Goal: Information Seeking & Learning: Find specific fact

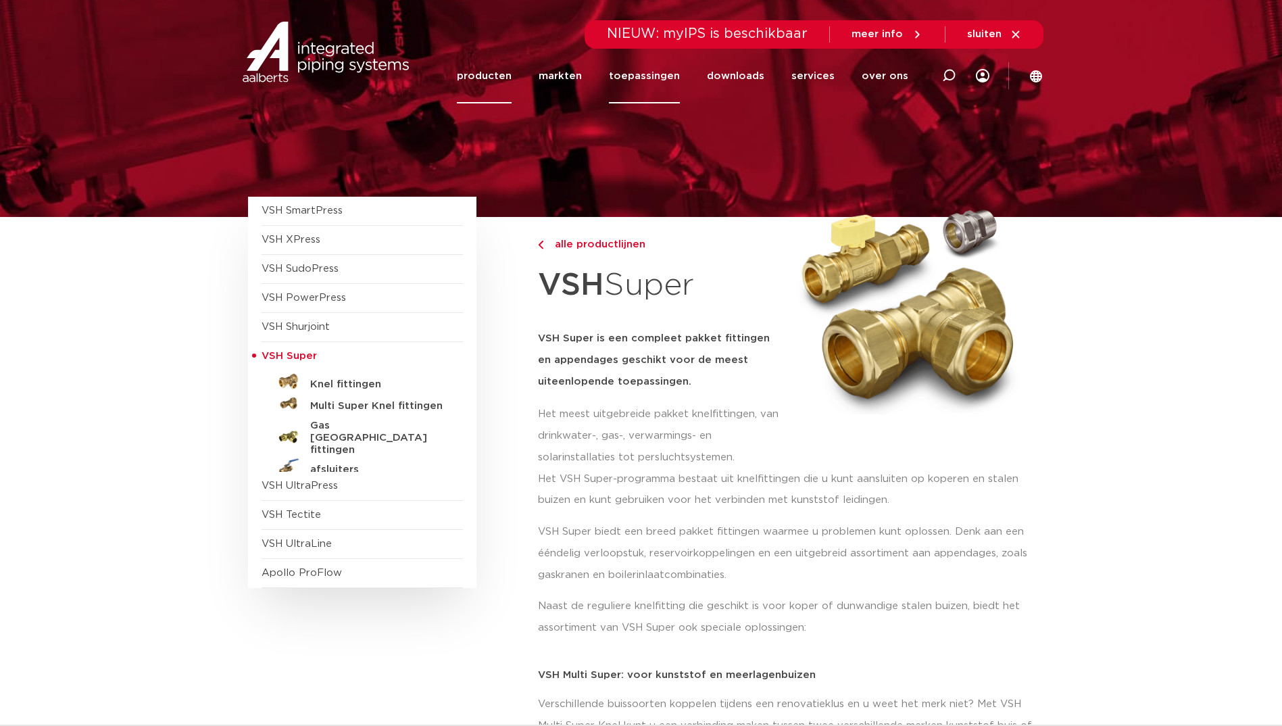
click at [641, 72] on link "toepassingen" at bounding box center [644, 76] width 71 height 55
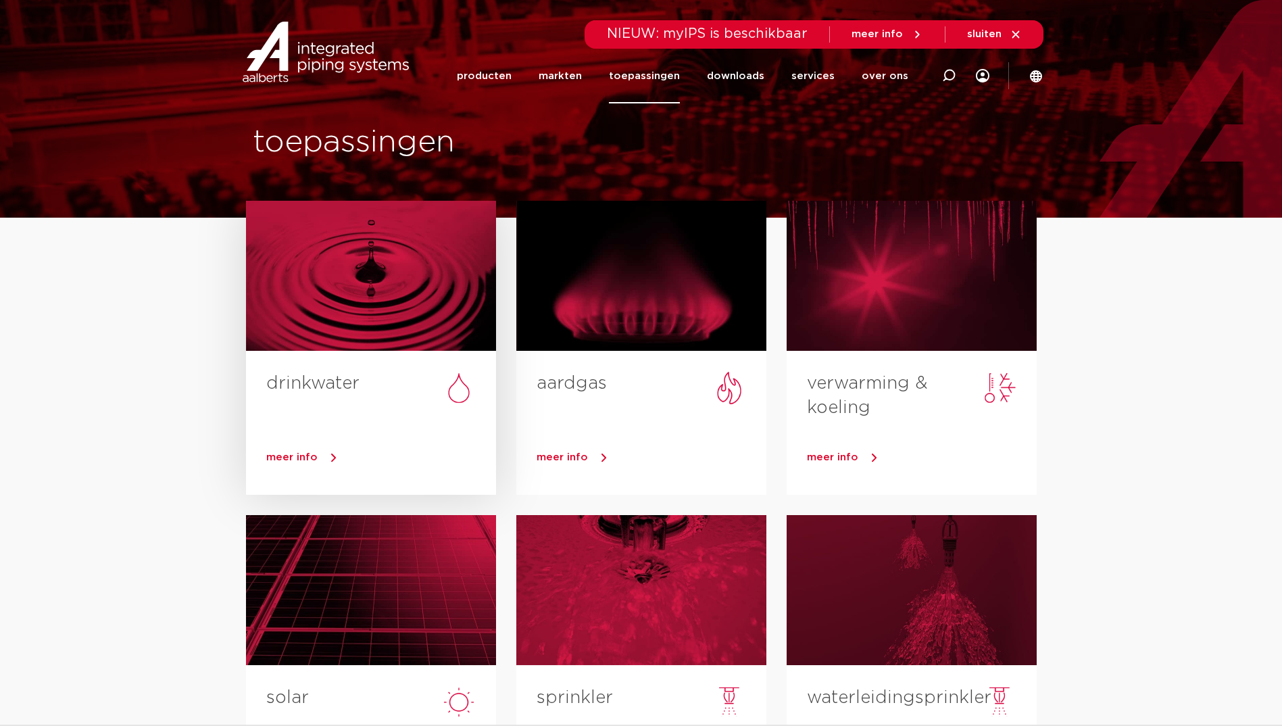
click at [344, 252] on div at bounding box center [371, 276] width 250 height 150
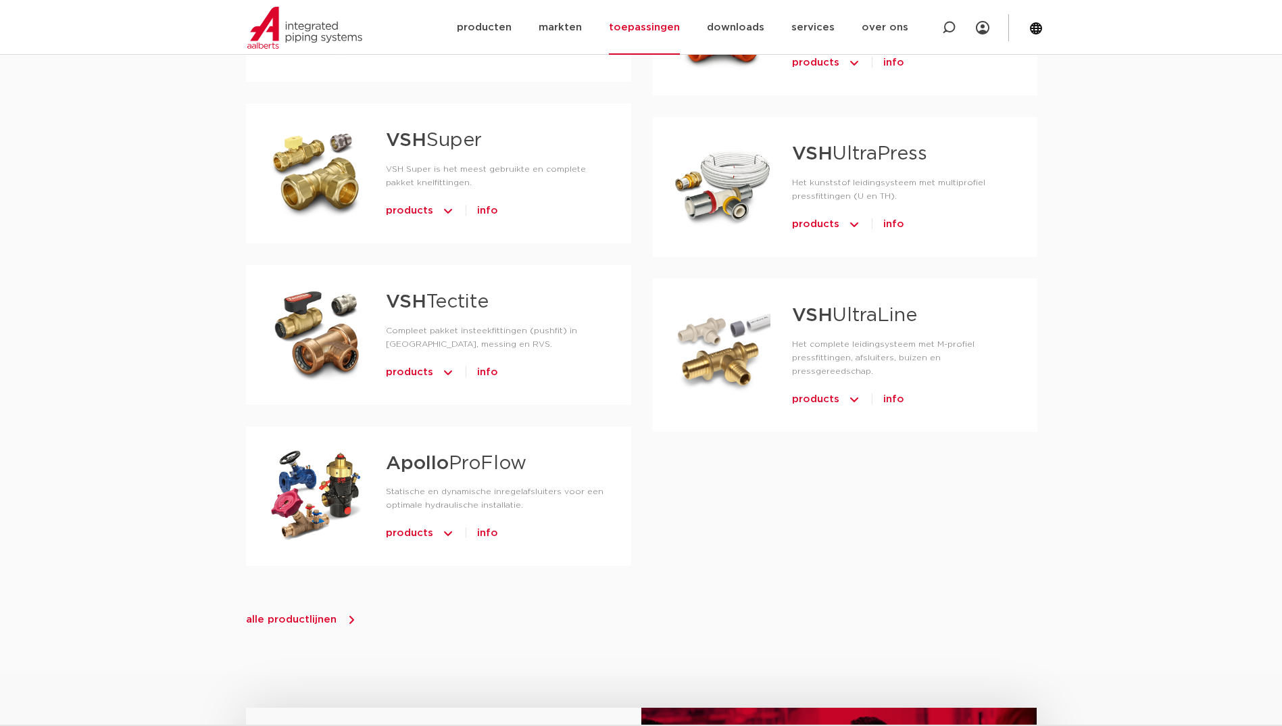
scroll to position [1149, 0]
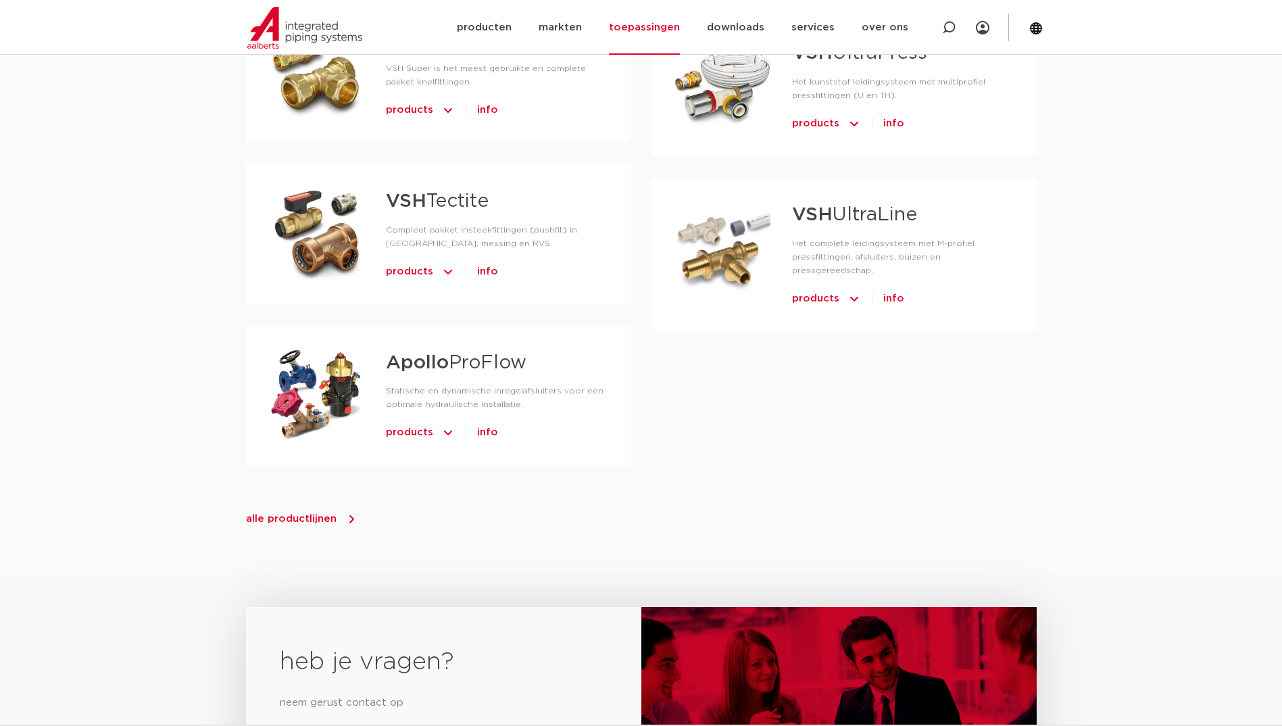
click at [320, 520] on span "alle productlijnen" at bounding box center [291, 518] width 91 height 10
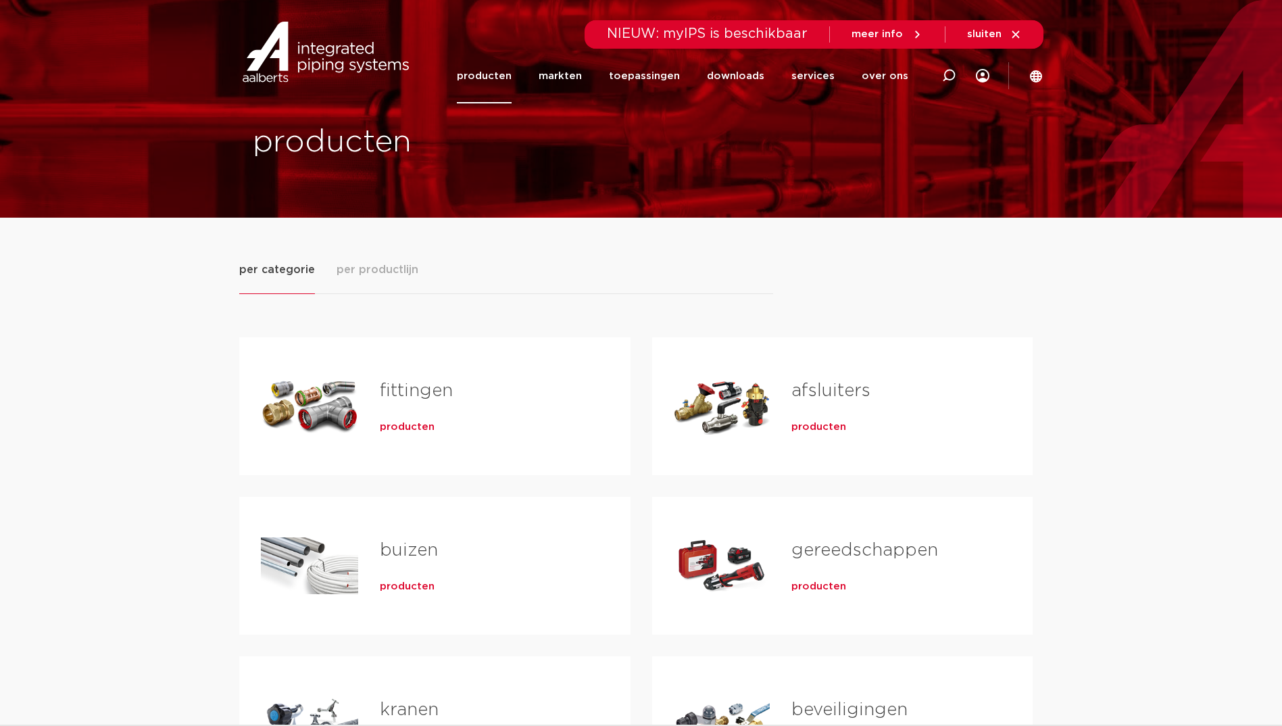
click at [382, 424] on span "producten" at bounding box center [407, 427] width 55 height 14
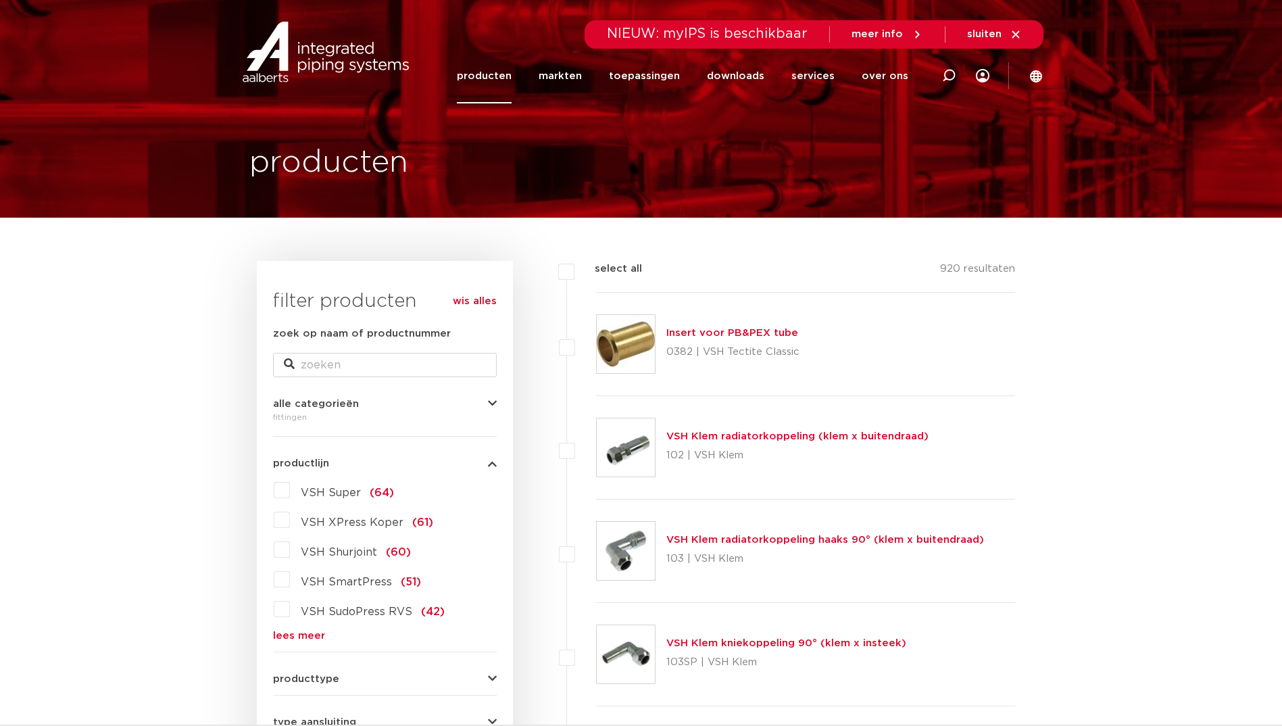
click at [290, 490] on label "VSH Super (64)" at bounding box center [342, 490] width 104 height 22
click at [0, 0] on input "VSH Super (64)" at bounding box center [0, 0] width 0 height 0
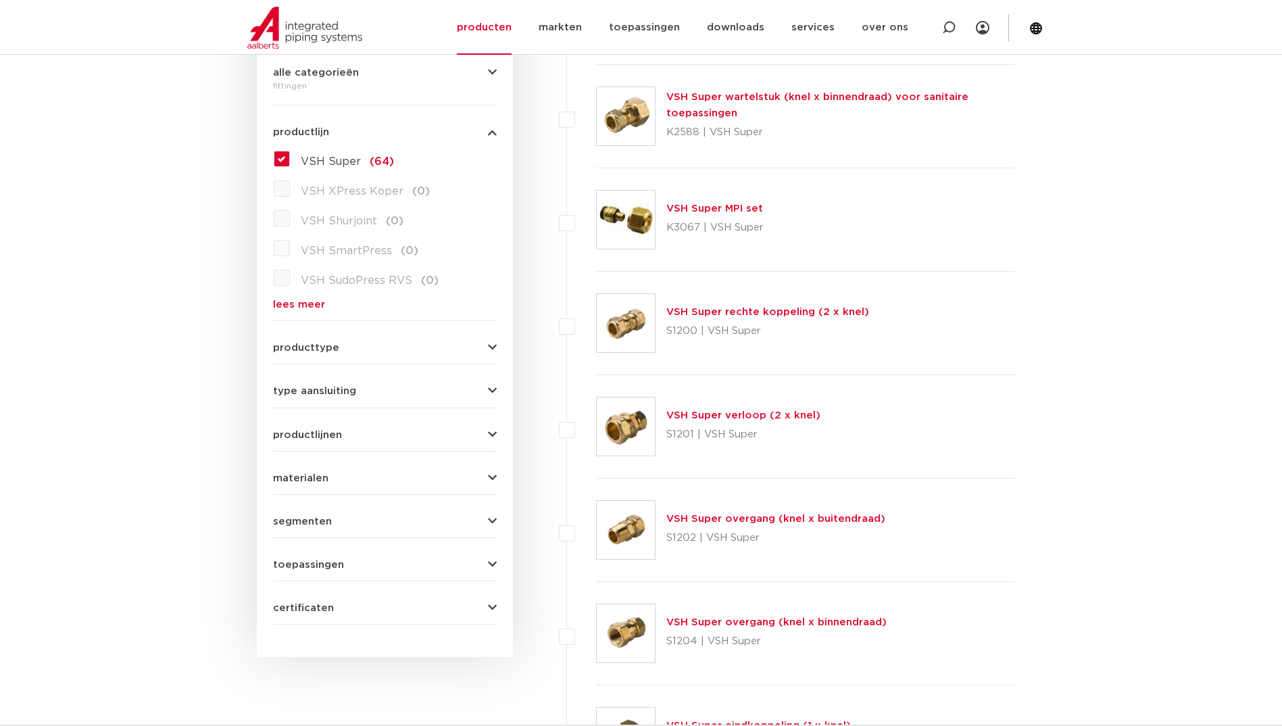
scroll to position [338, 0]
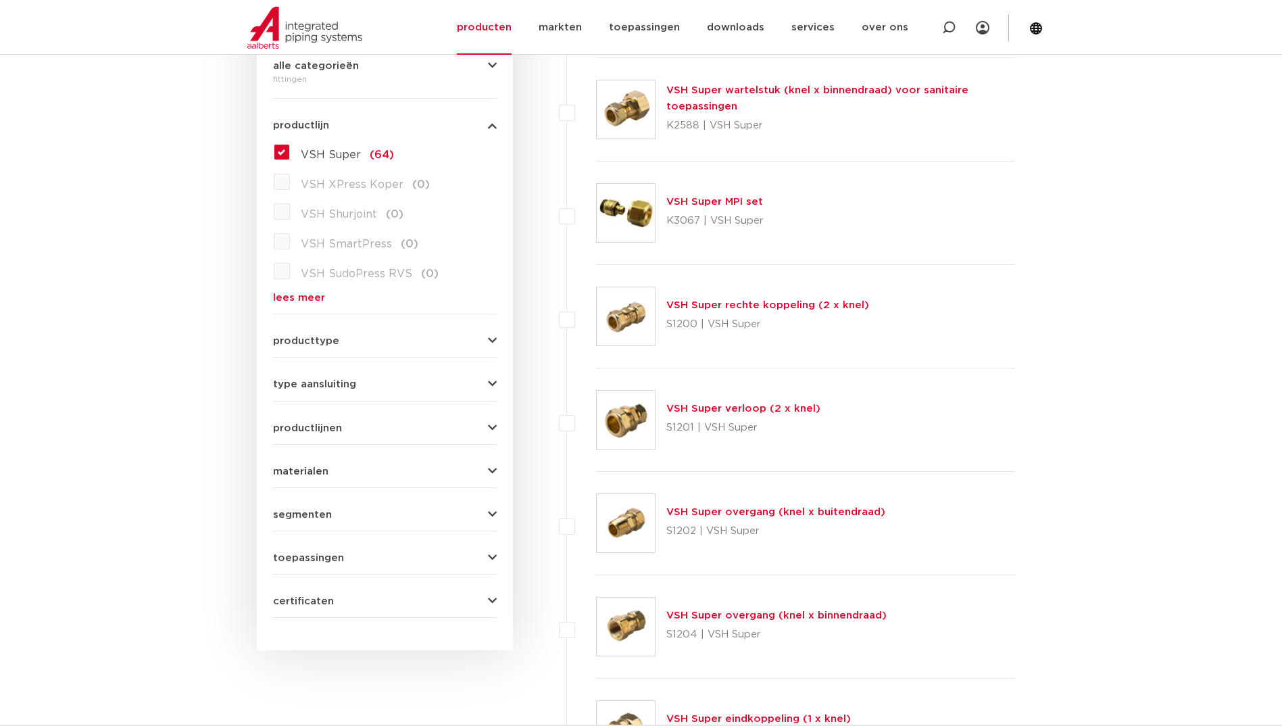
click at [345, 340] on button "producttype" at bounding box center [385, 341] width 224 height 10
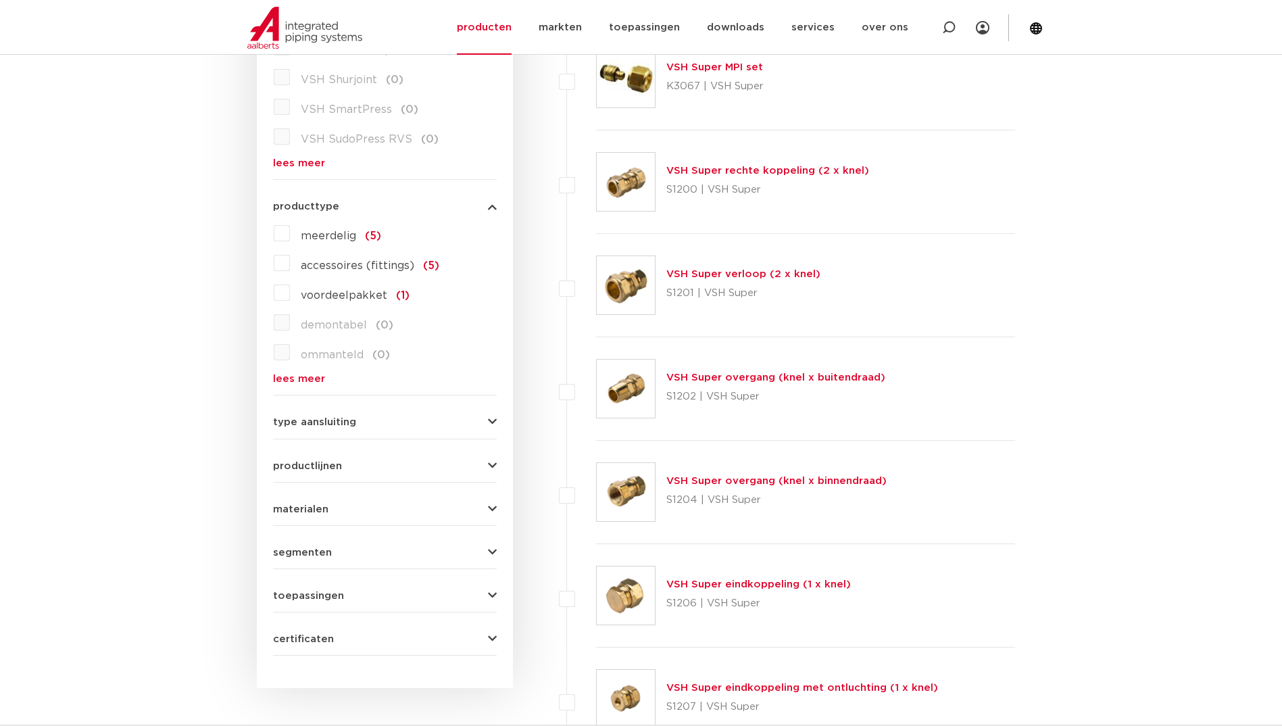
scroll to position [473, 0]
click at [297, 419] on span "type aansluiting" at bounding box center [314, 421] width 83 height 10
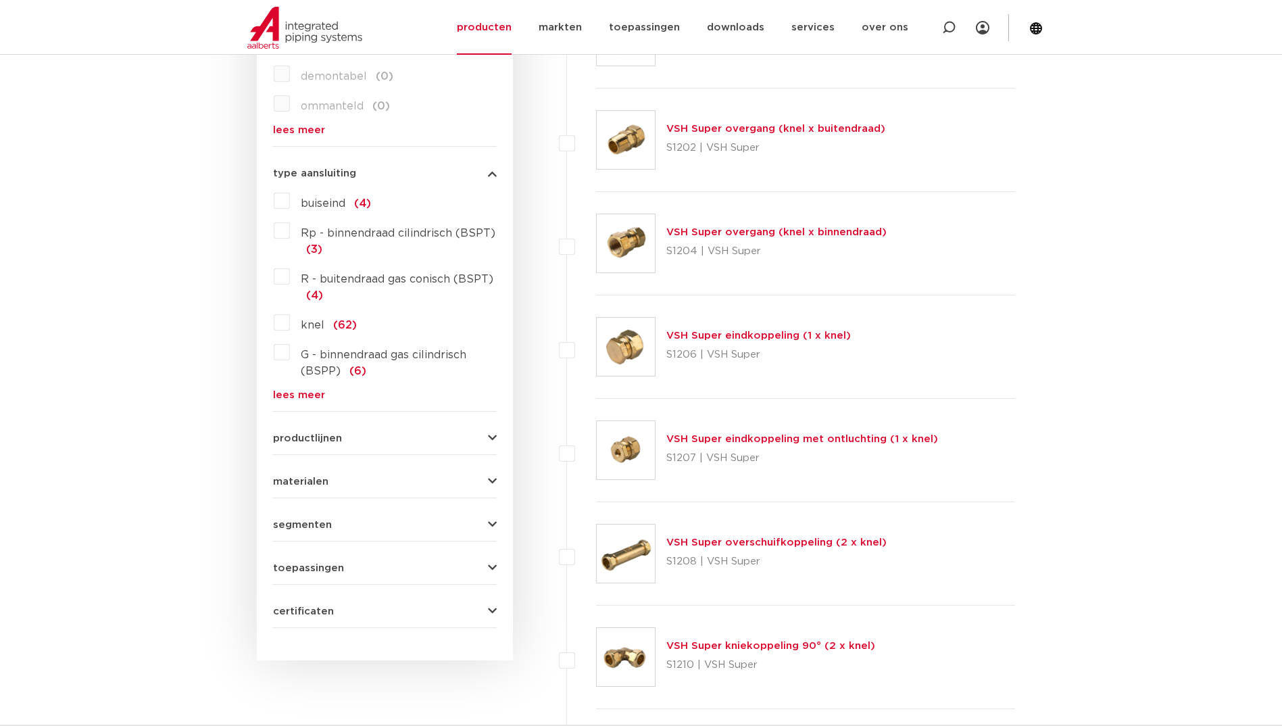
scroll to position [743, 0]
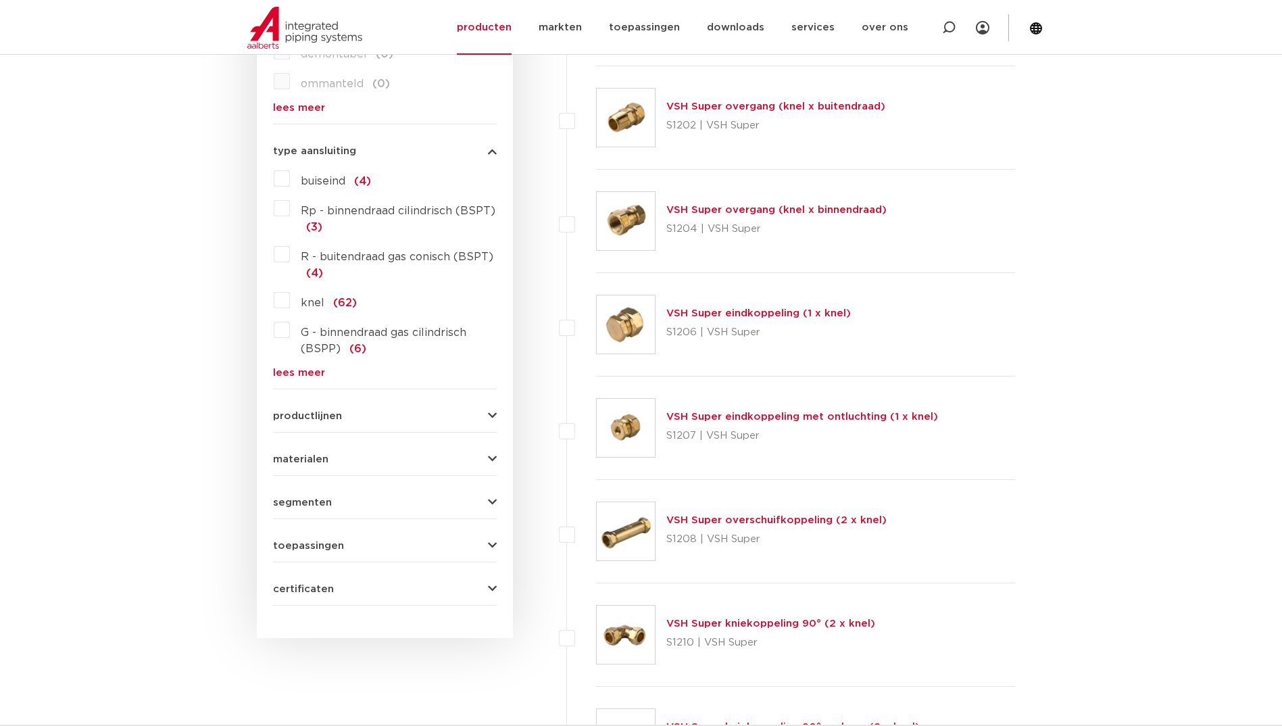
click at [322, 420] on span "productlijnen" at bounding box center [307, 416] width 69 height 10
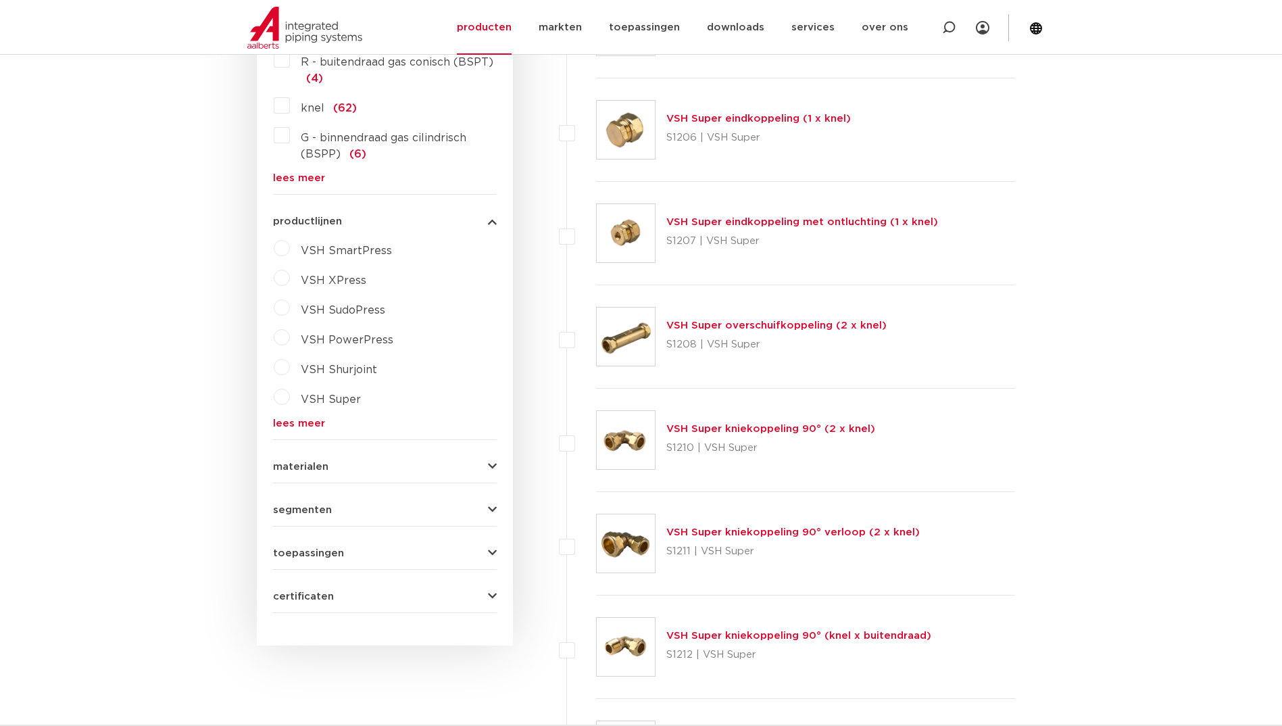
scroll to position [946, 0]
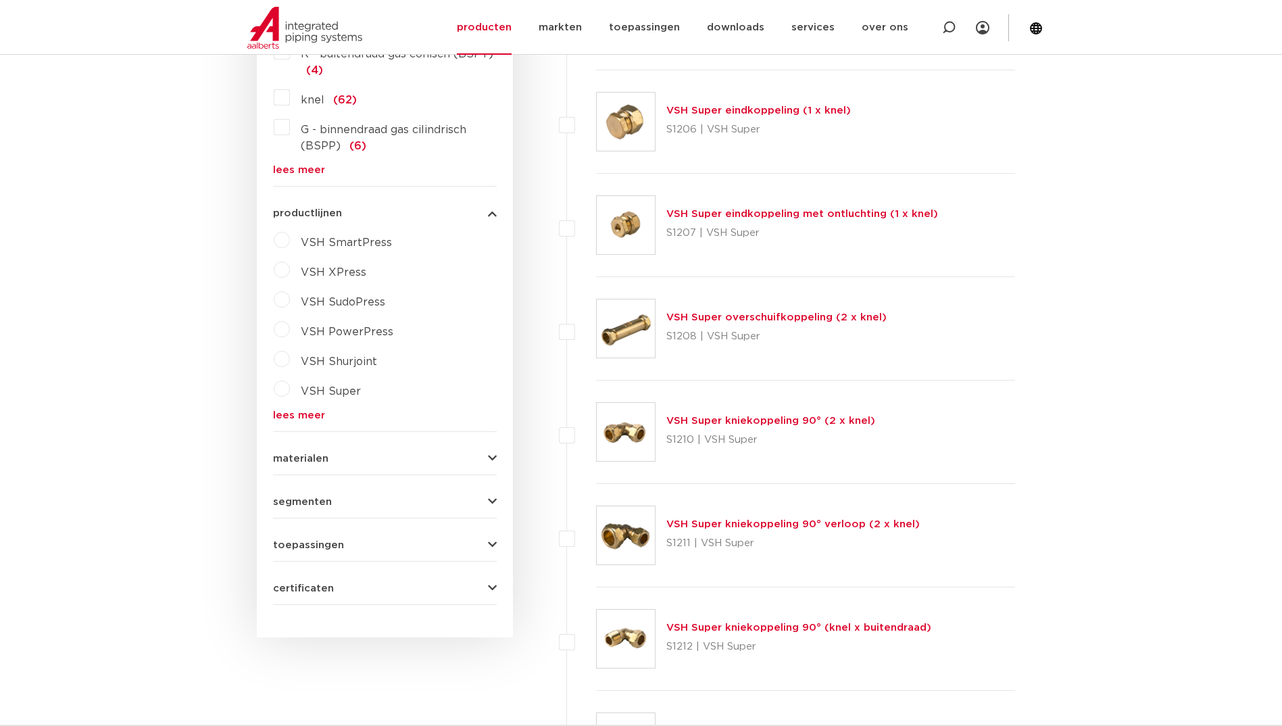
click at [314, 447] on div "materialen messing (61) koper (1) kunststof (1) roestvaststaal (0) staal (0) br…" at bounding box center [385, 453] width 224 height 21
click at [311, 456] on span "materialen" at bounding box center [300, 458] width 55 height 10
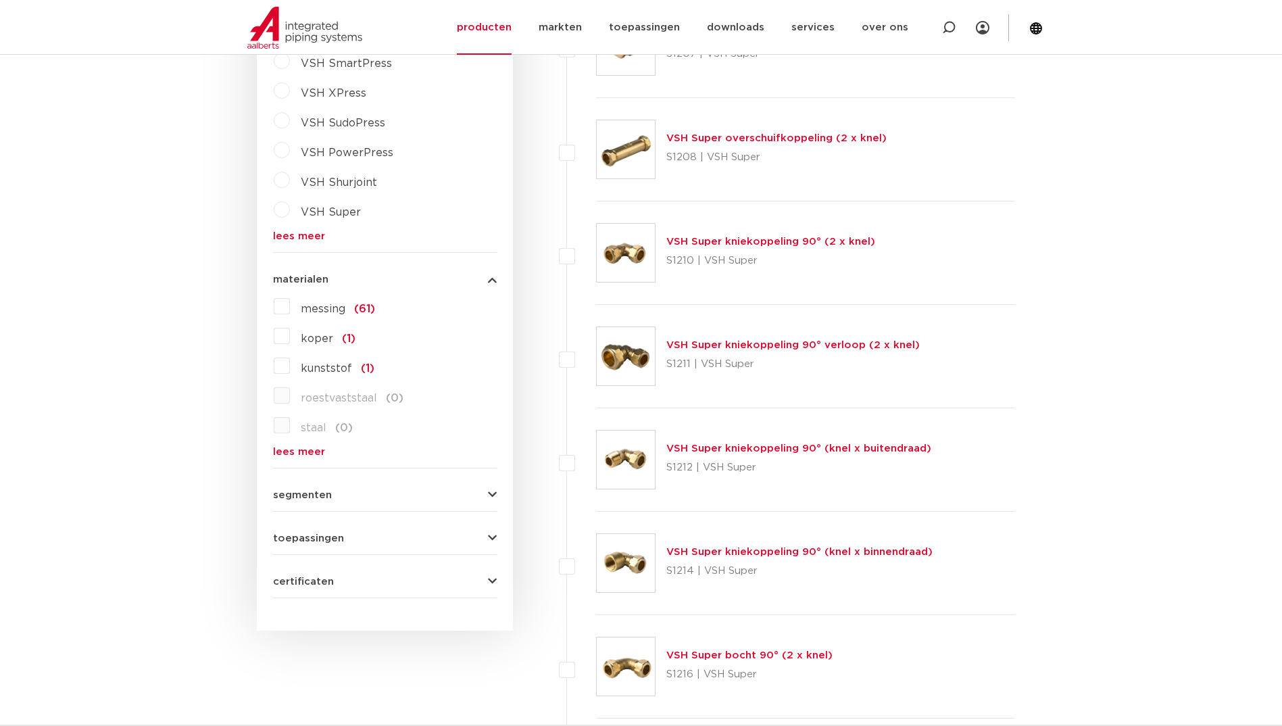
scroll to position [1149, 0]
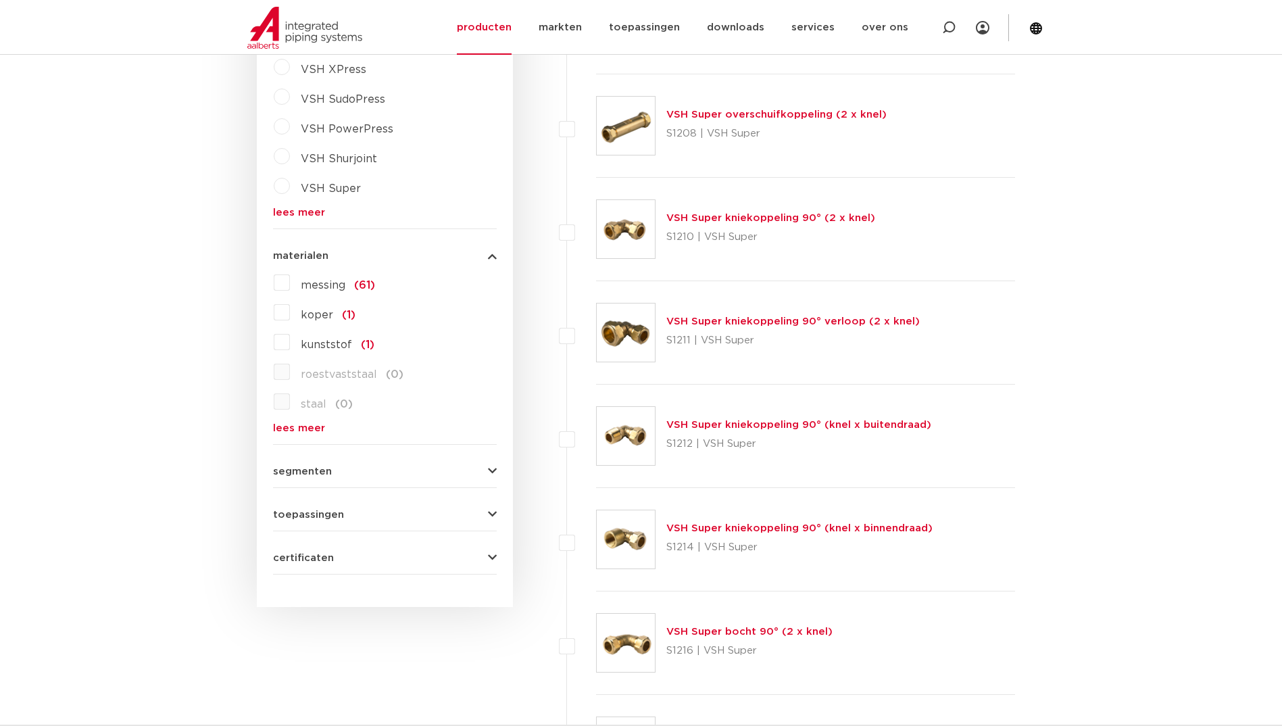
click at [291, 287] on label "messing (61)" at bounding box center [332, 283] width 85 height 22
click at [0, 0] on input "messing (61)" at bounding box center [0, 0] width 0 height 0
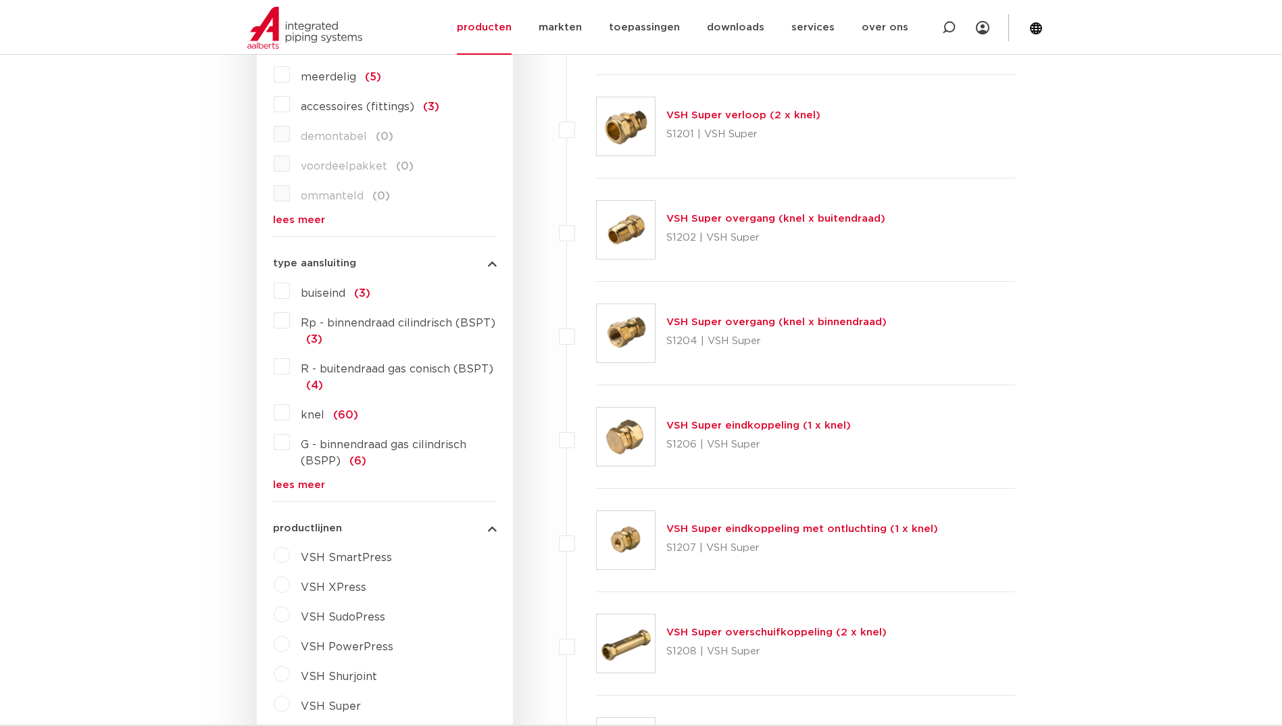
scroll to position [473, 0]
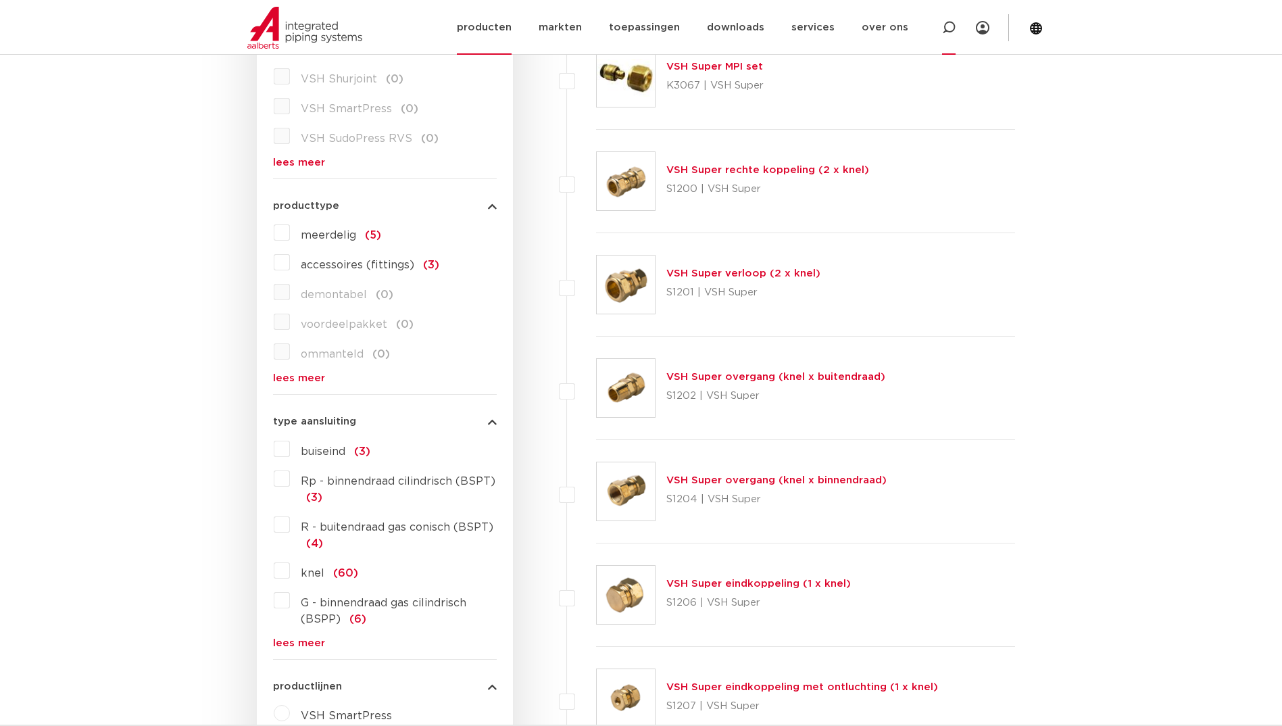
click at [951, 33] on icon at bounding box center [949, 28] width 14 height 14
type input "stop"
click button "Zoeken" at bounding box center [0, 0] width 0 height 0
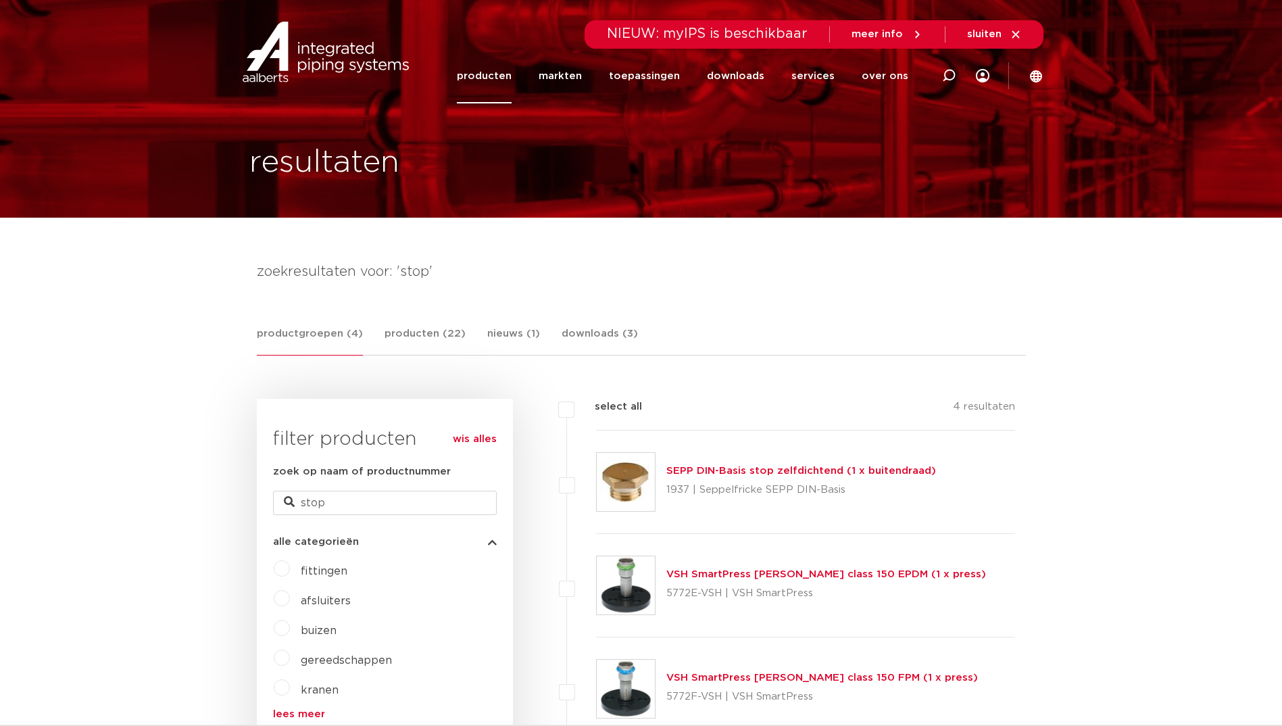
click at [753, 474] on link "SEPP DIN-Basis stop zelfdichtend (1 x buitendraad)" at bounding box center [801, 470] width 270 height 10
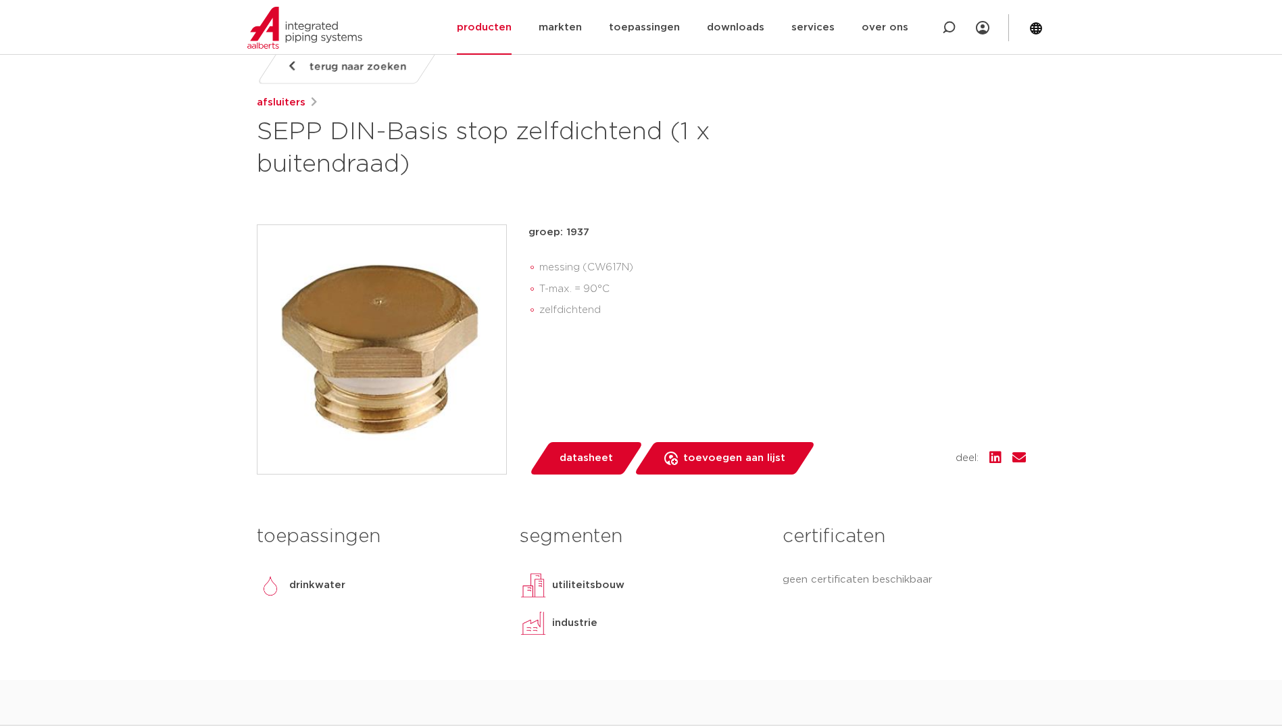
scroll to position [68, 0]
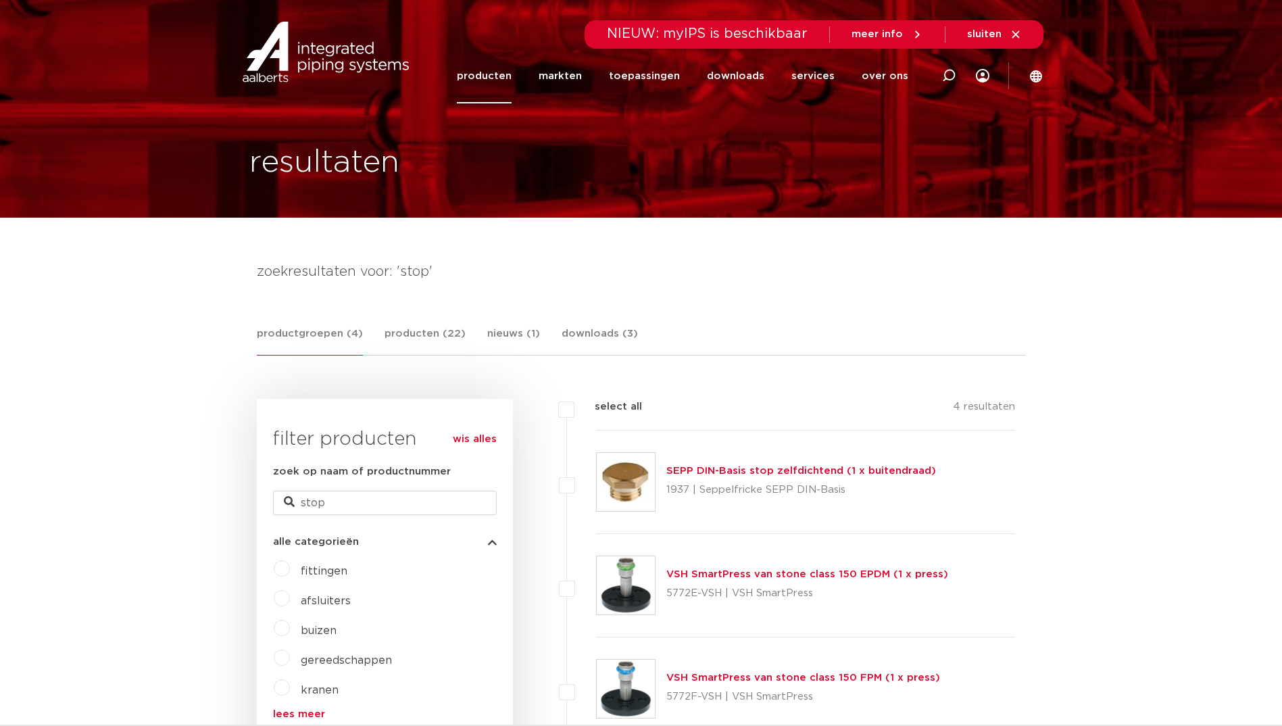
click at [947, 73] on icon at bounding box center [949, 76] width 14 height 14
click at [676, 84] on input "Zoeken" at bounding box center [753, 73] width 425 height 27
type input "eindstop"
click button "Zoeken" at bounding box center [0, 0] width 0 height 0
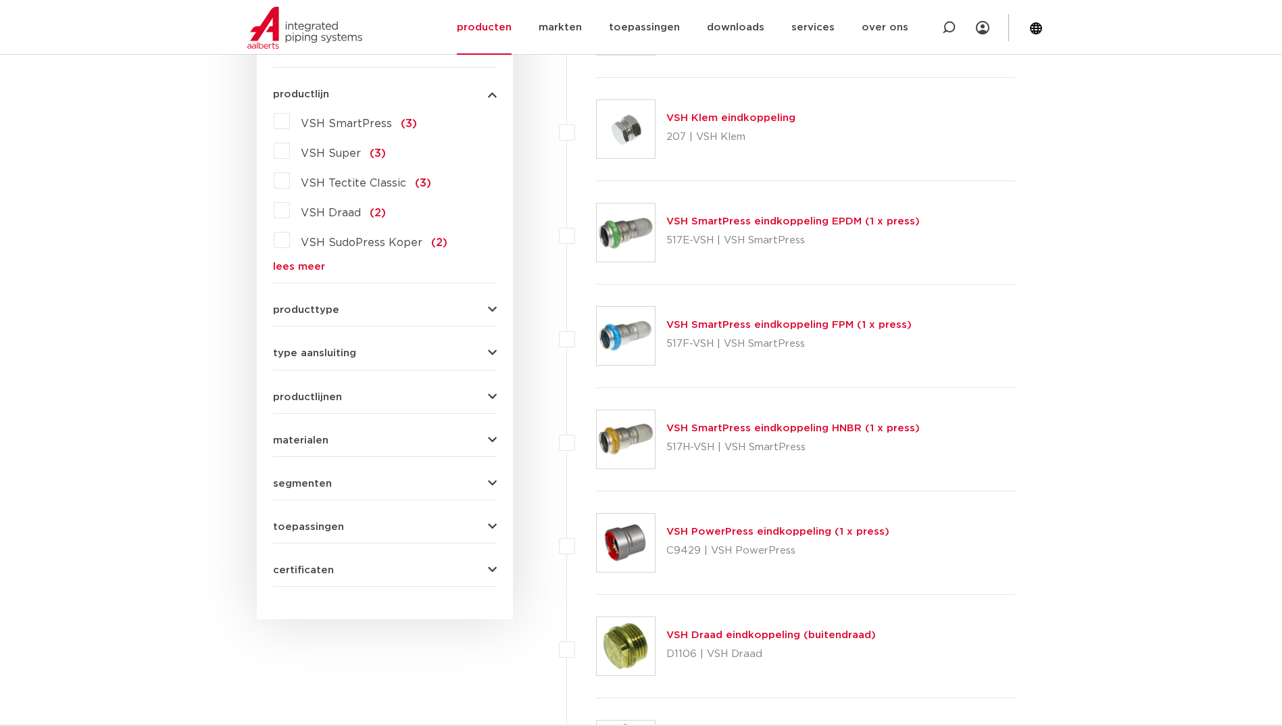
scroll to position [811, 0]
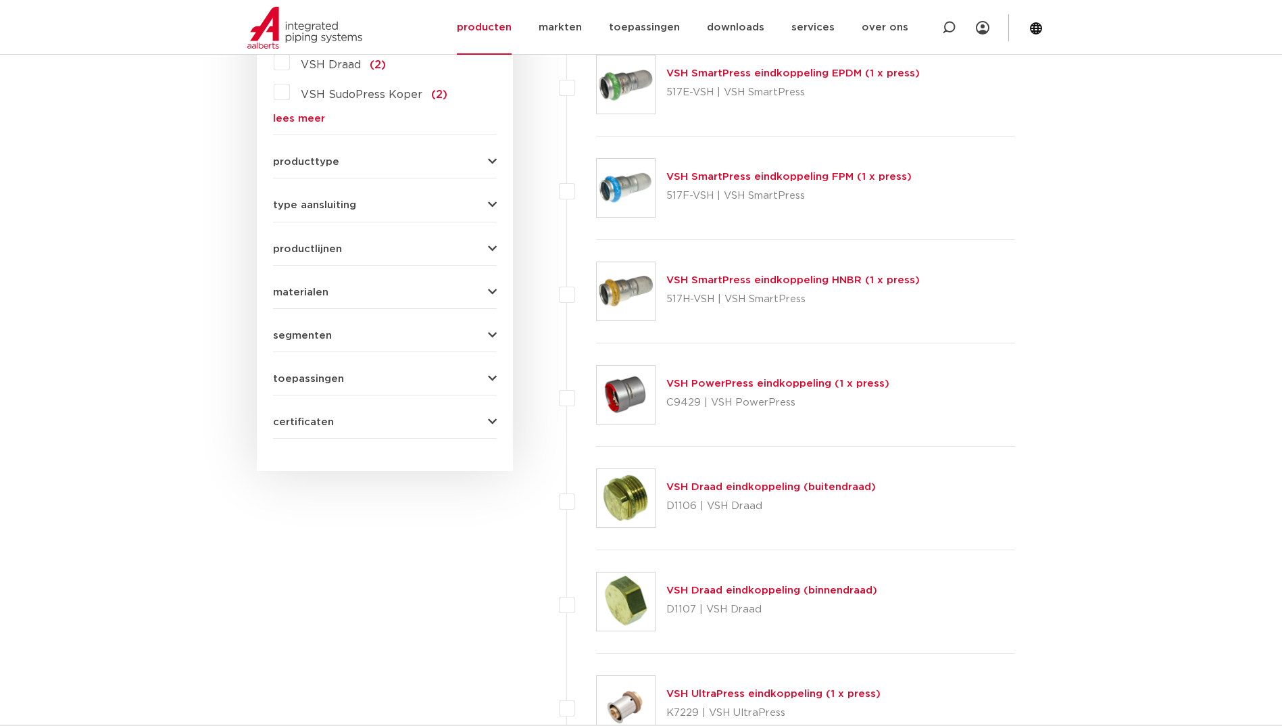
click at [743, 488] on link "VSH Draad eindkoppeling (buitendraad)" at bounding box center [770, 487] width 209 height 10
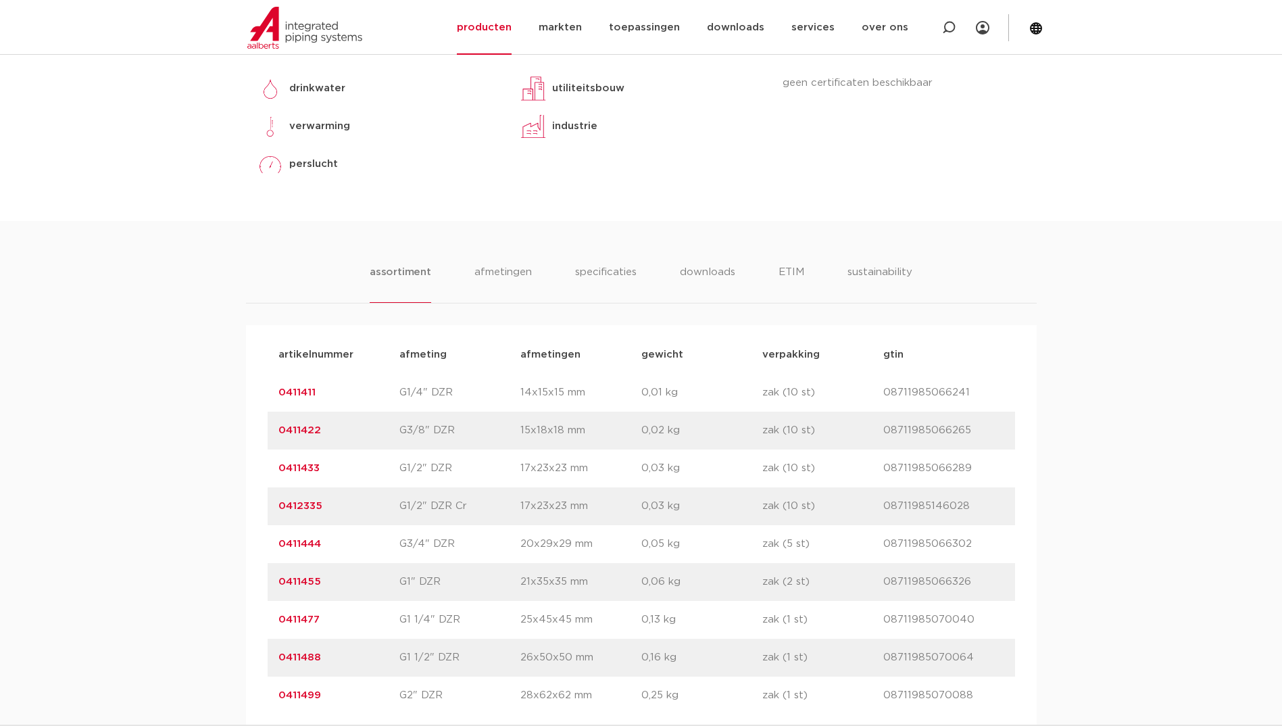
scroll to position [676, 0]
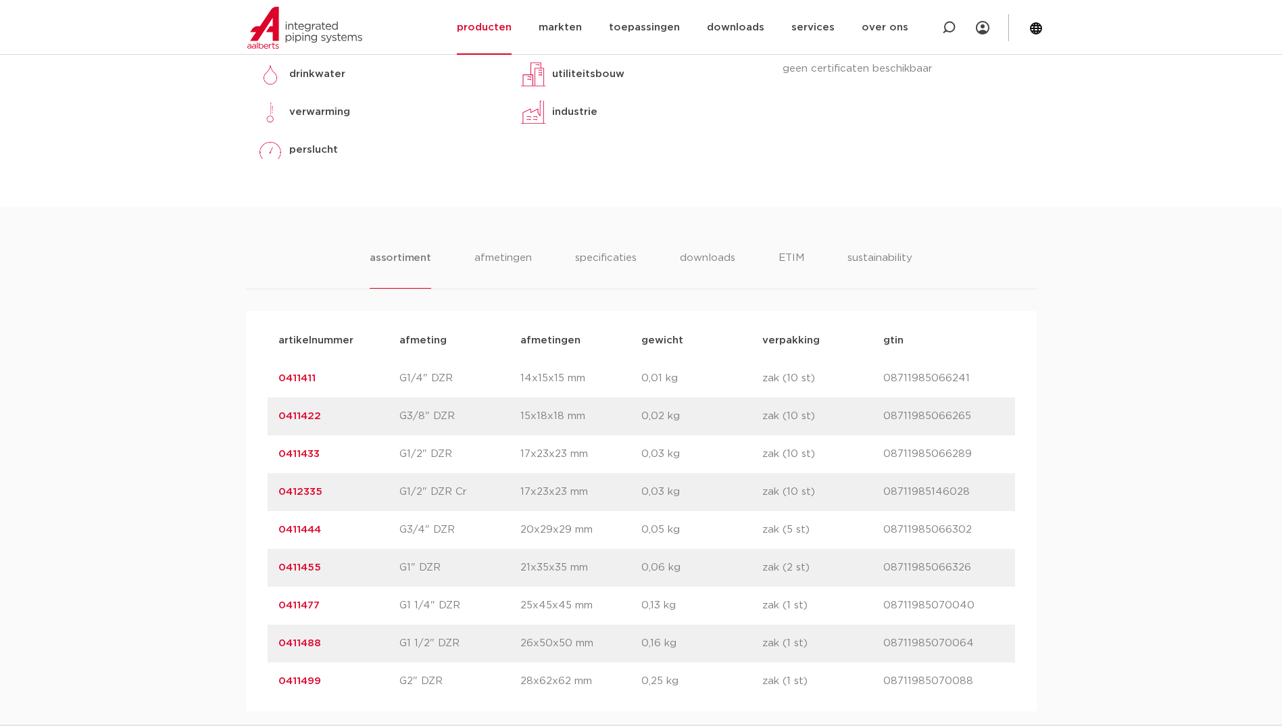
drag, startPoint x: 931, startPoint y: 530, endPoint x: 848, endPoint y: 532, distance: 83.1
click at [849, 532] on div "artikelnummer 0411444 afmeting G3/4" DZR [GEOGRAPHIC_DATA] 20x29x29 mm gewicht …" at bounding box center [641, 530] width 747 height 38
drag, startPoint x: 848, startPoint y: 532, endPoint x: 907, endPoint y: 524, distance: 59.4
drag, startPoint x: 328, startPoint y: 525, endPoint x: 253, endPoint y: 528, distance: 75.1
click at [253, 528] on div "artikelnummer afmeting afmetingen gewicht verpakking gtin artikelnummer 0411411…" at bounding box center [641, 511] width 790 height 400
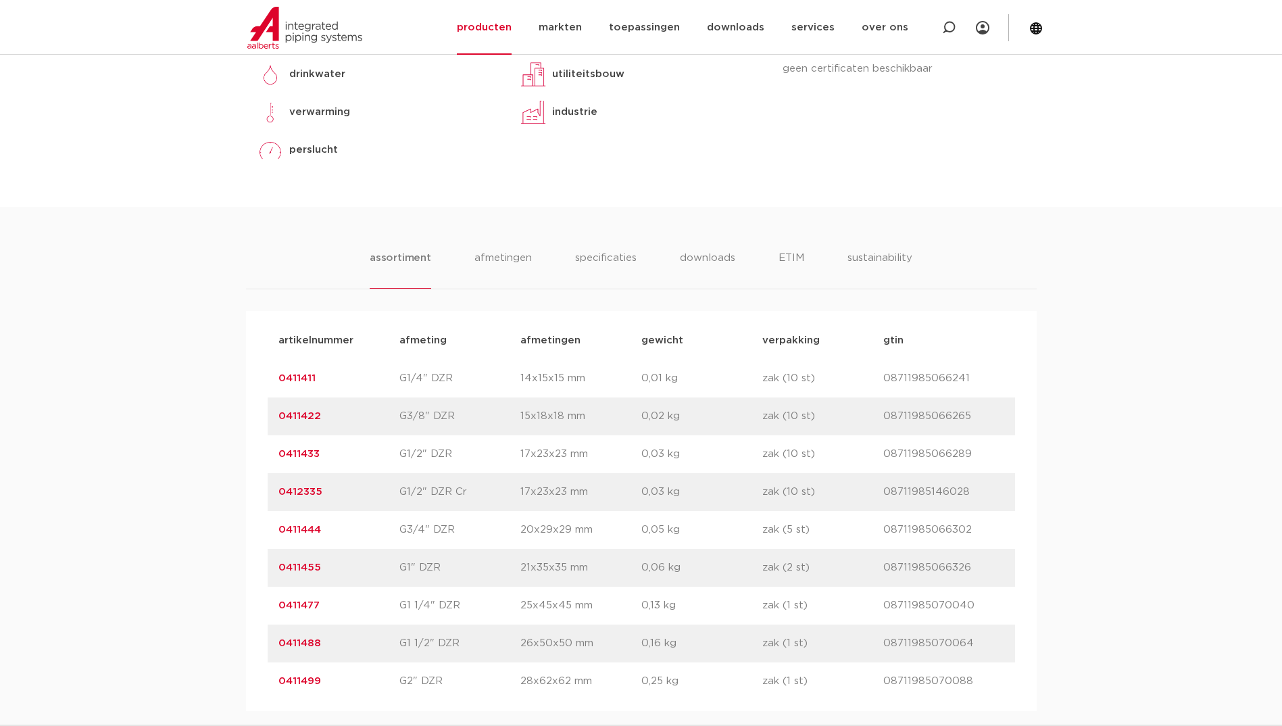
drag, startPoint x: 253, startPoint y: 528, endPoint x: 293, endPoint y: 528, distance: 40.5
copy link "0411444"
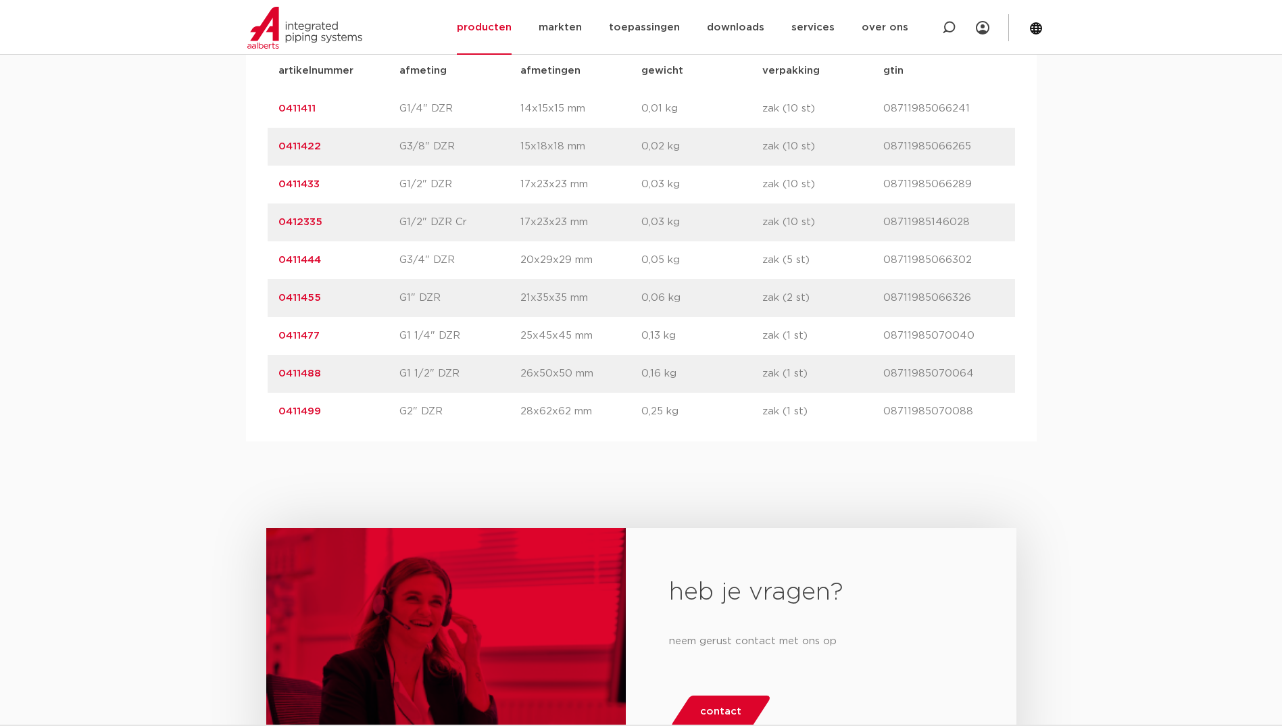
scroll to position [946, 0]
click at [301, 259] on link "0411444" at bounding box center [299, 259] width 43 height 10
click at [300, 259] on link "0411444" at bounding box center [299, 259] width 43 height 10
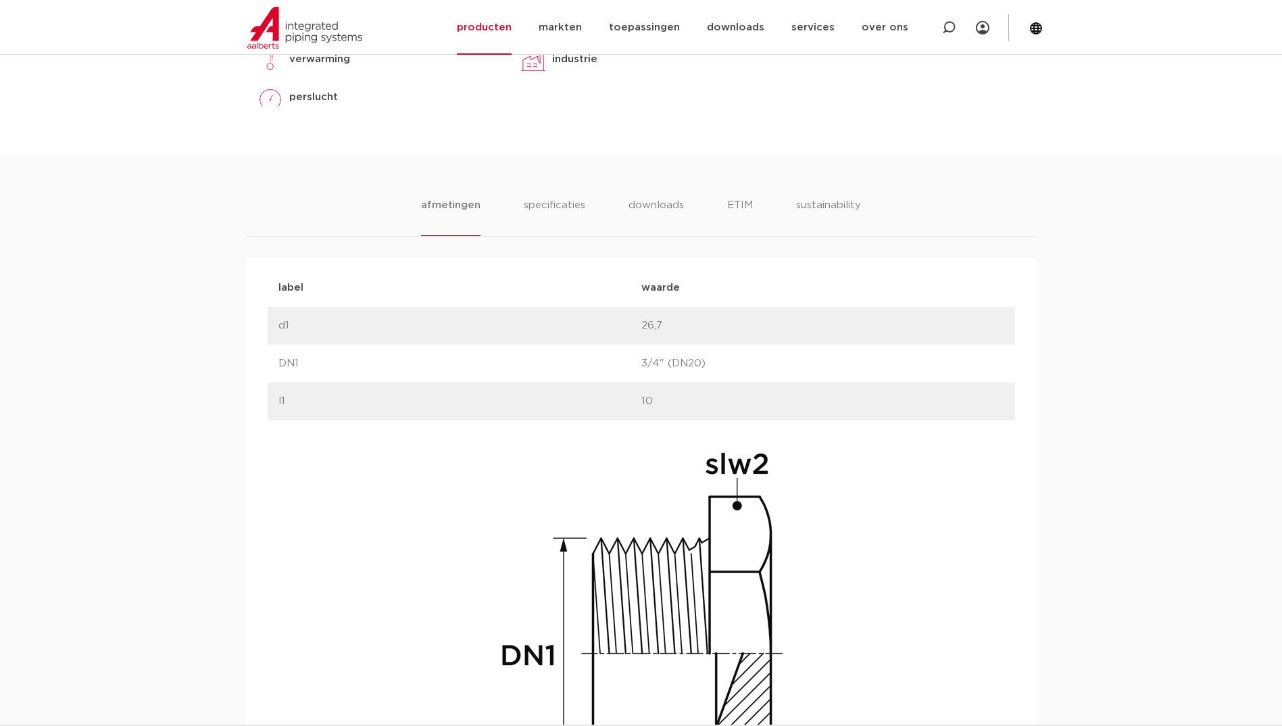
scroll to position [811, 0]
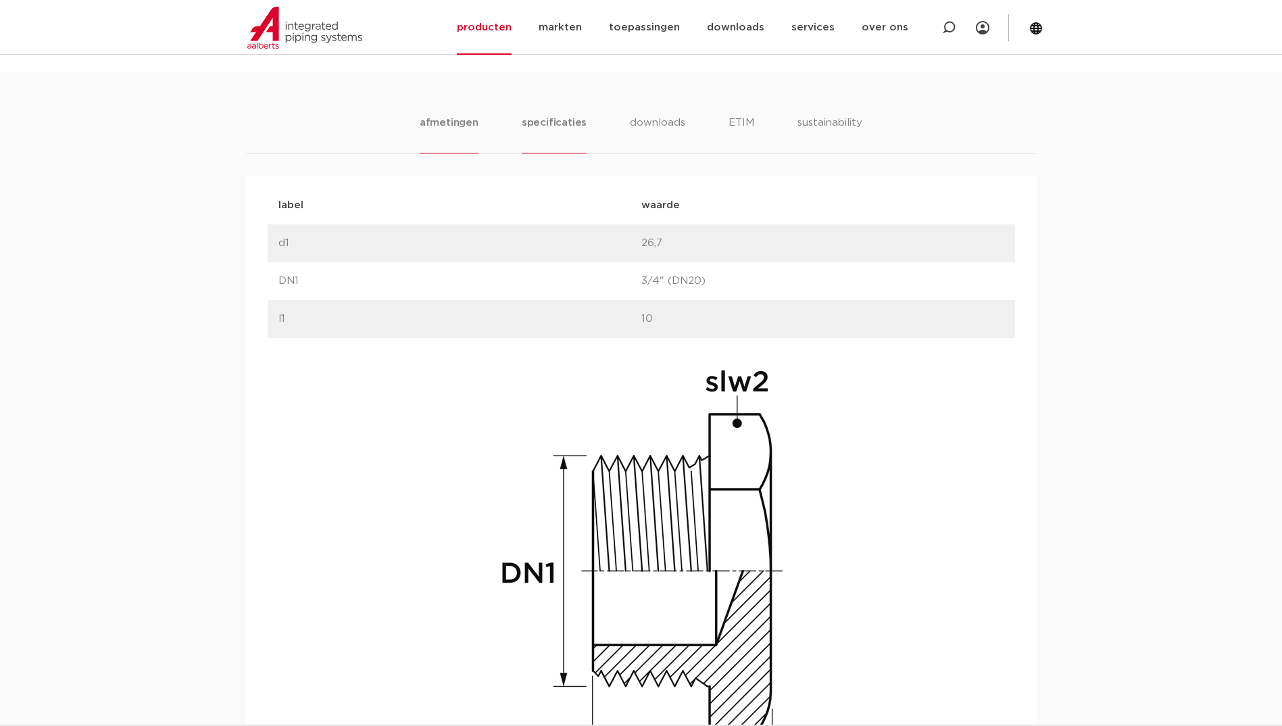
click at [549, 122] on li "specificaties" at bounding box center [554, 134] width 65 height 39
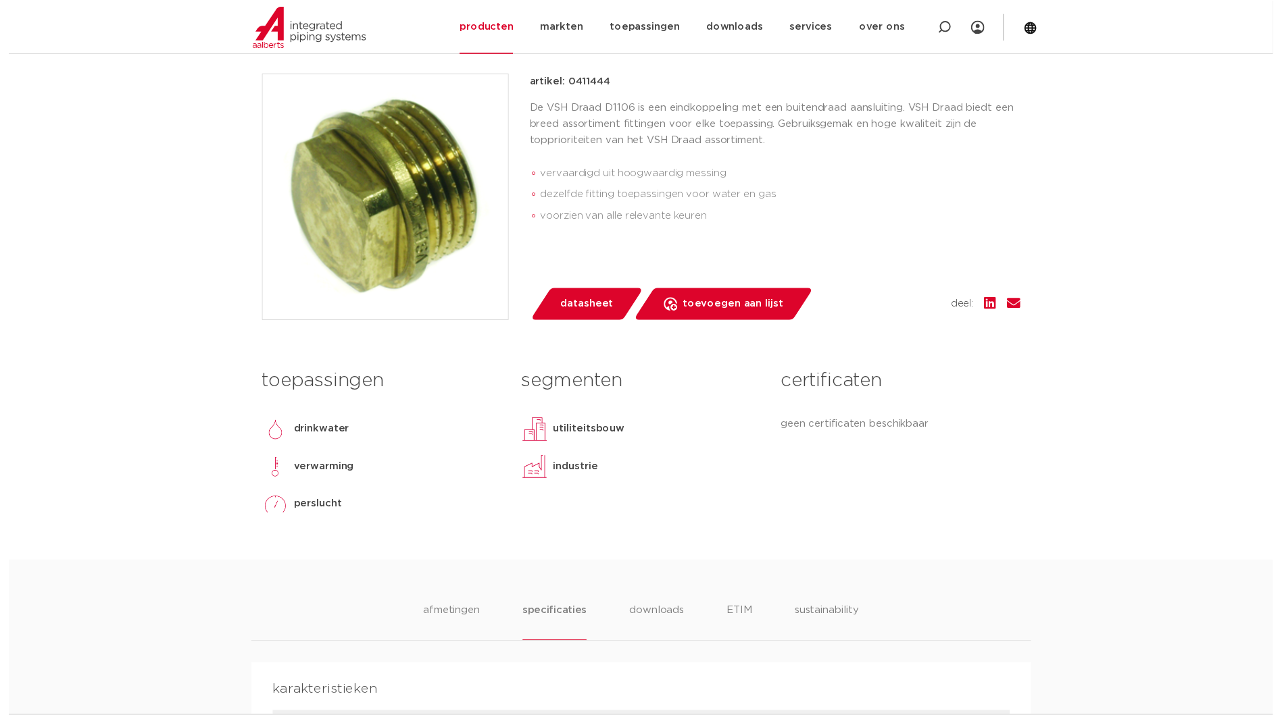
scroll to position [338, 0]
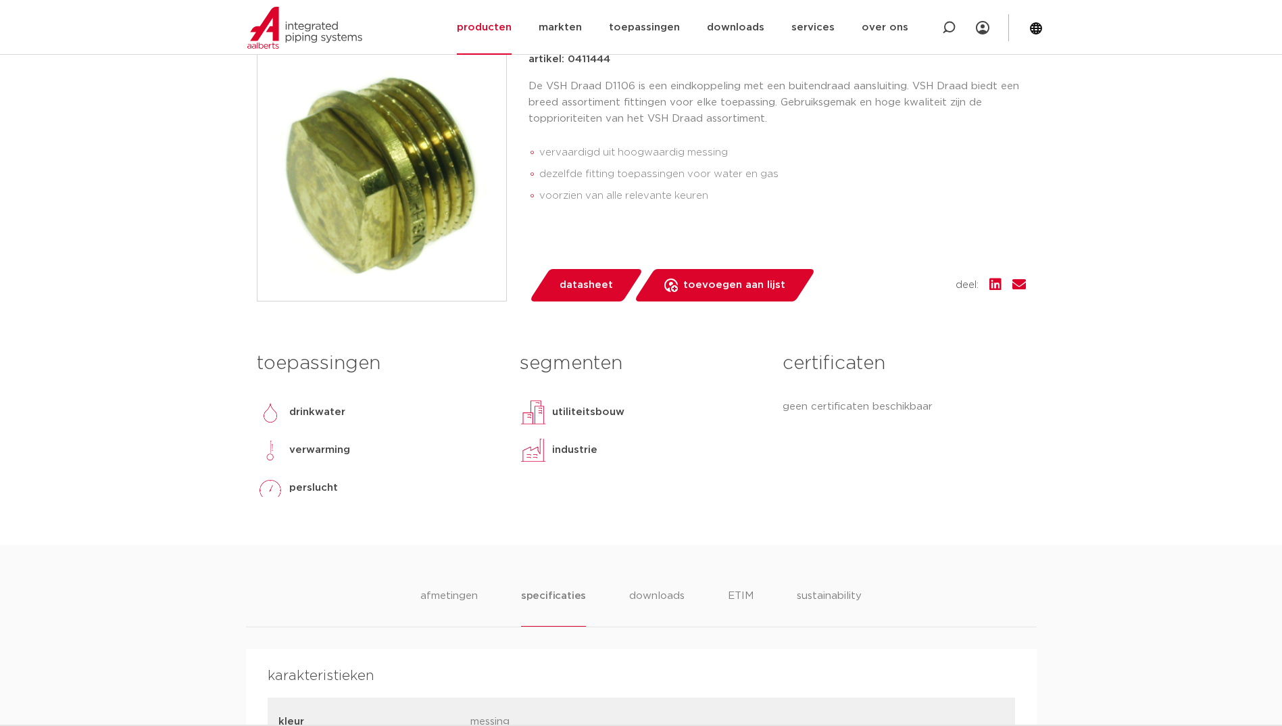
drag, startPoint x: 606, startPoint y: 285, endPoint x: 558, endPoint y: 286, distance: 48.0
click at [606, 284] on span "datasheet" at bounding box center [585, 285] width 53 height 22
